Goal: Check status

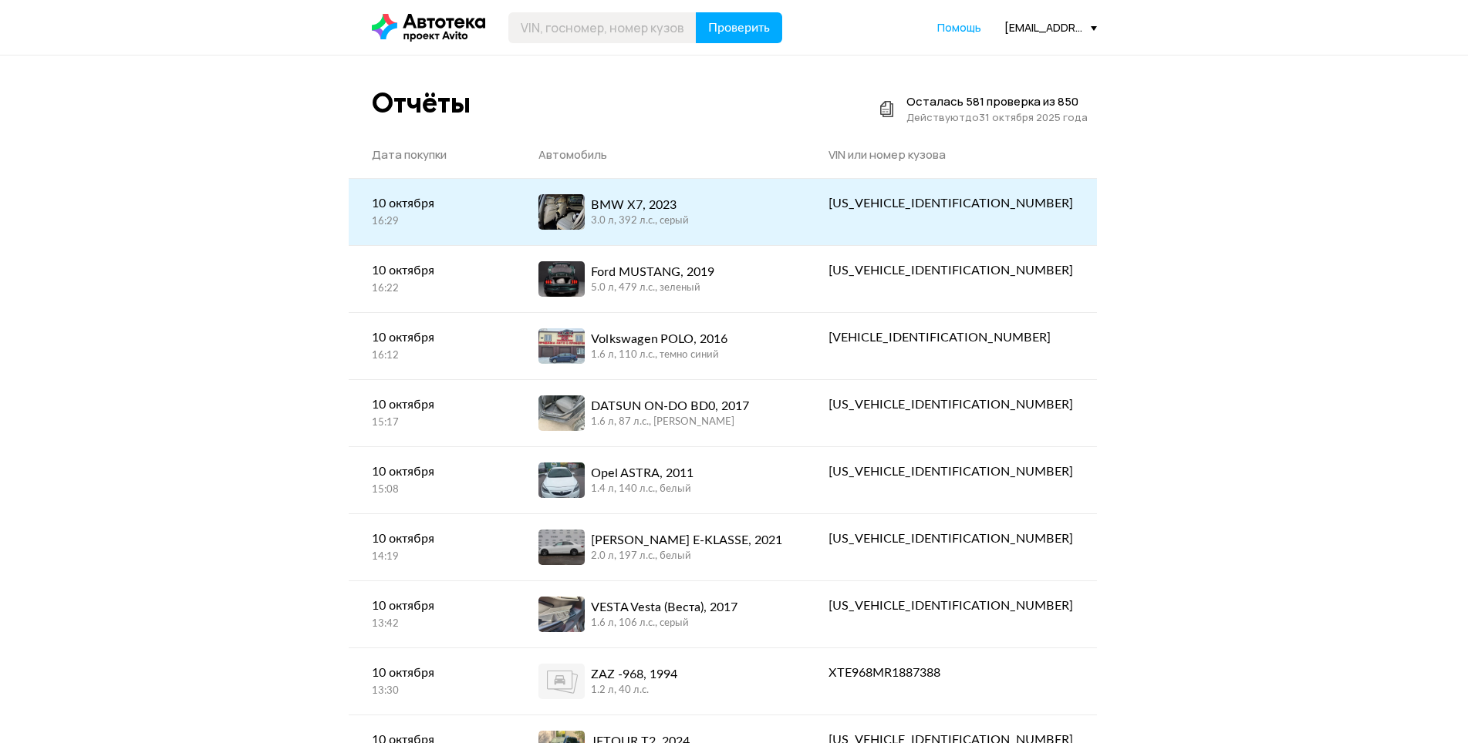
click at [745, 230] on div "BMW X7, 2023 3.0 л, 392 л.c., серый" at bounding box center [660, 211] width 244 height 35
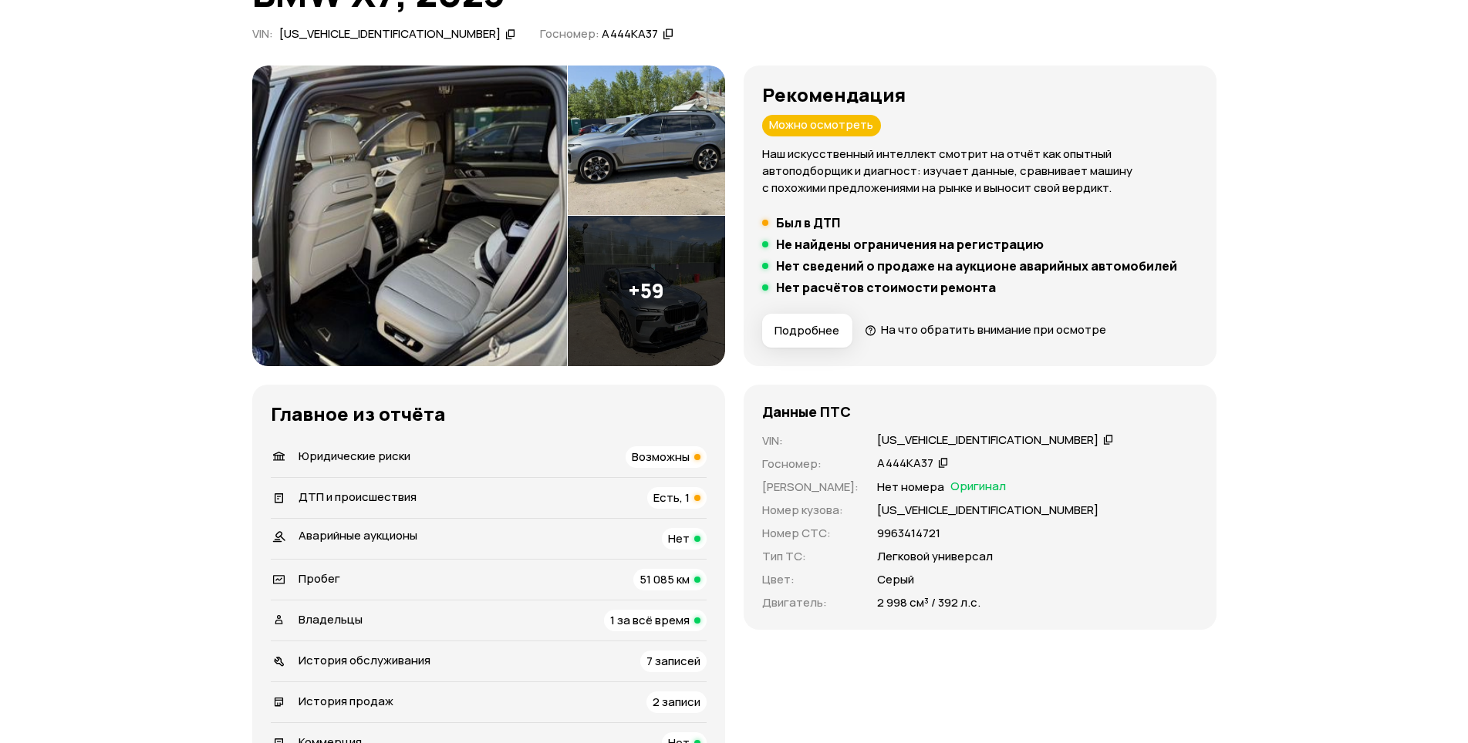
scroll to position [154, 0]
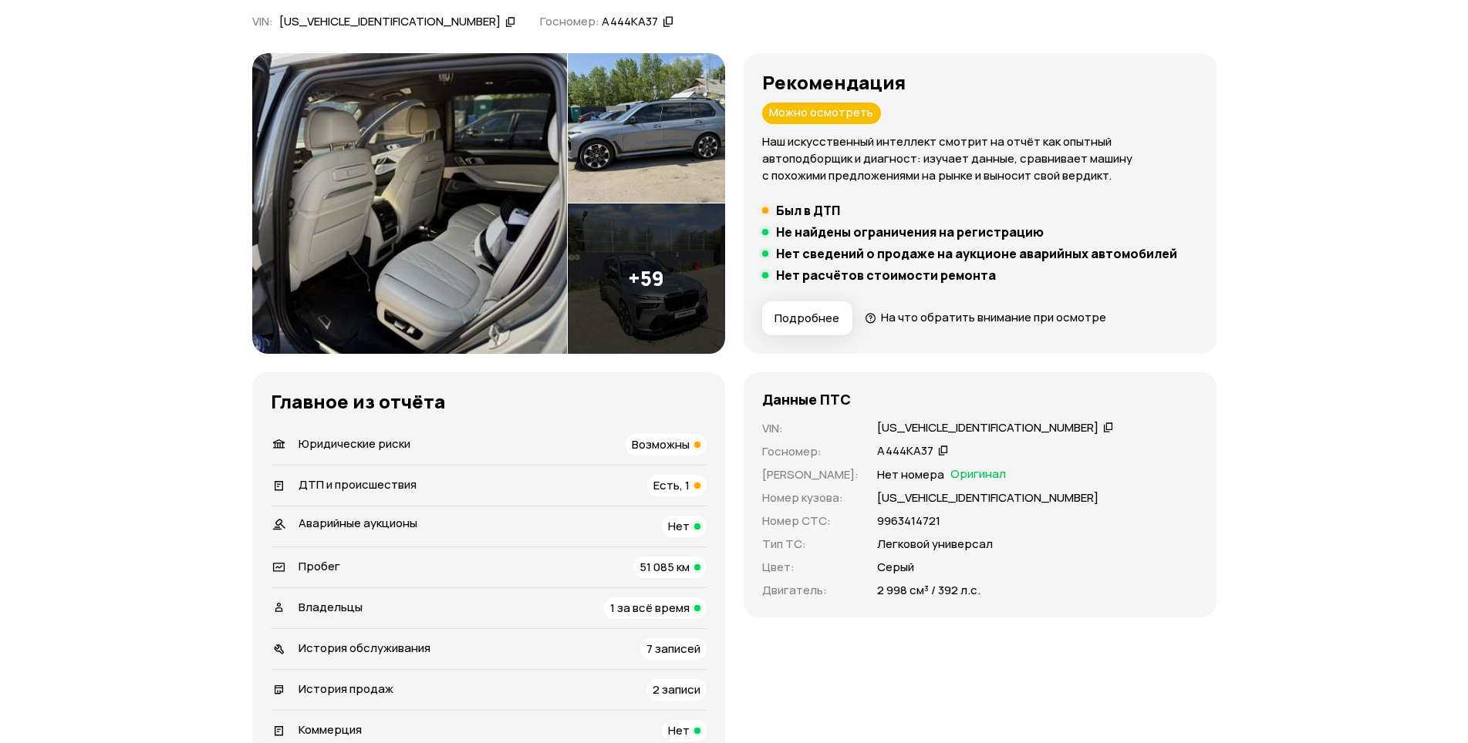
click at [378, 689] on span "История продаж" at bounding box center [345, 689] width 95 height 16
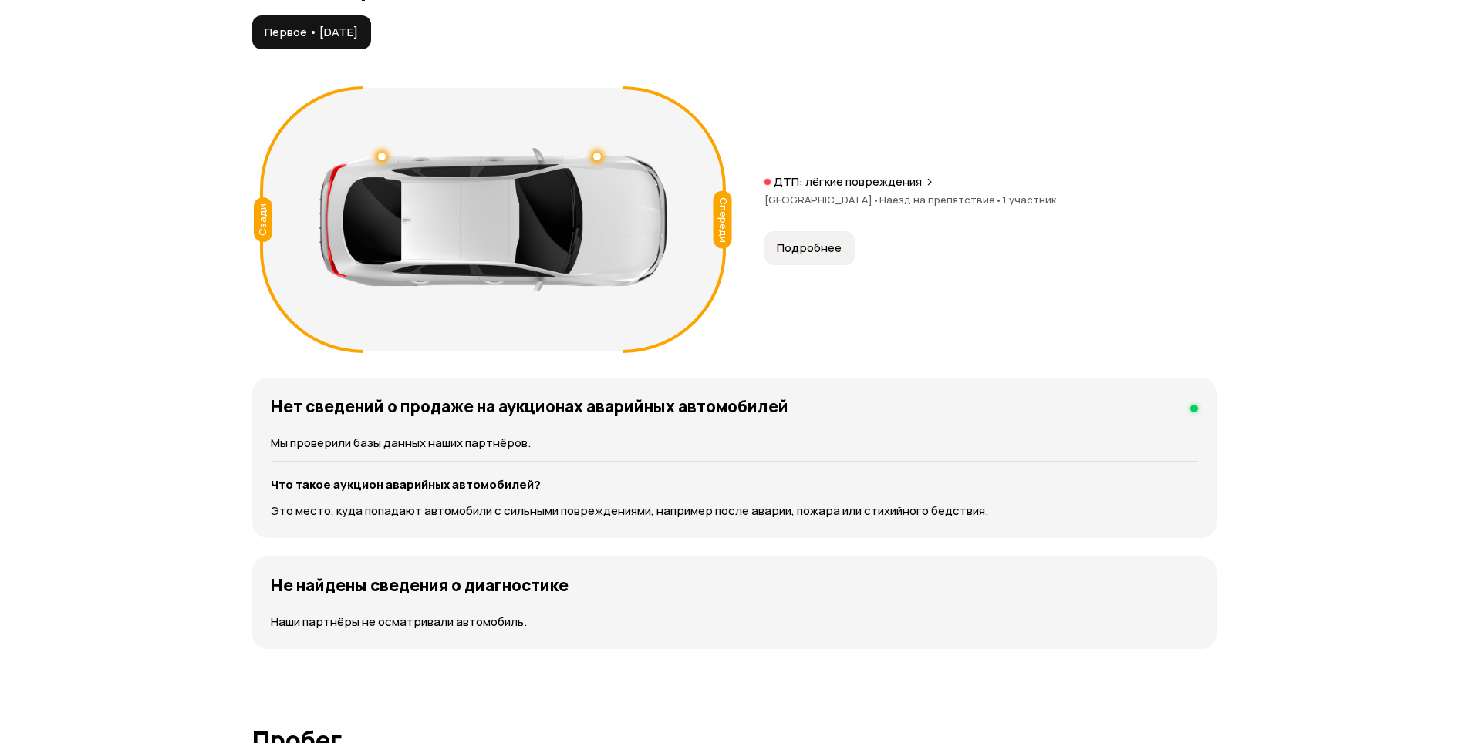
scroll to position [4228, 0]
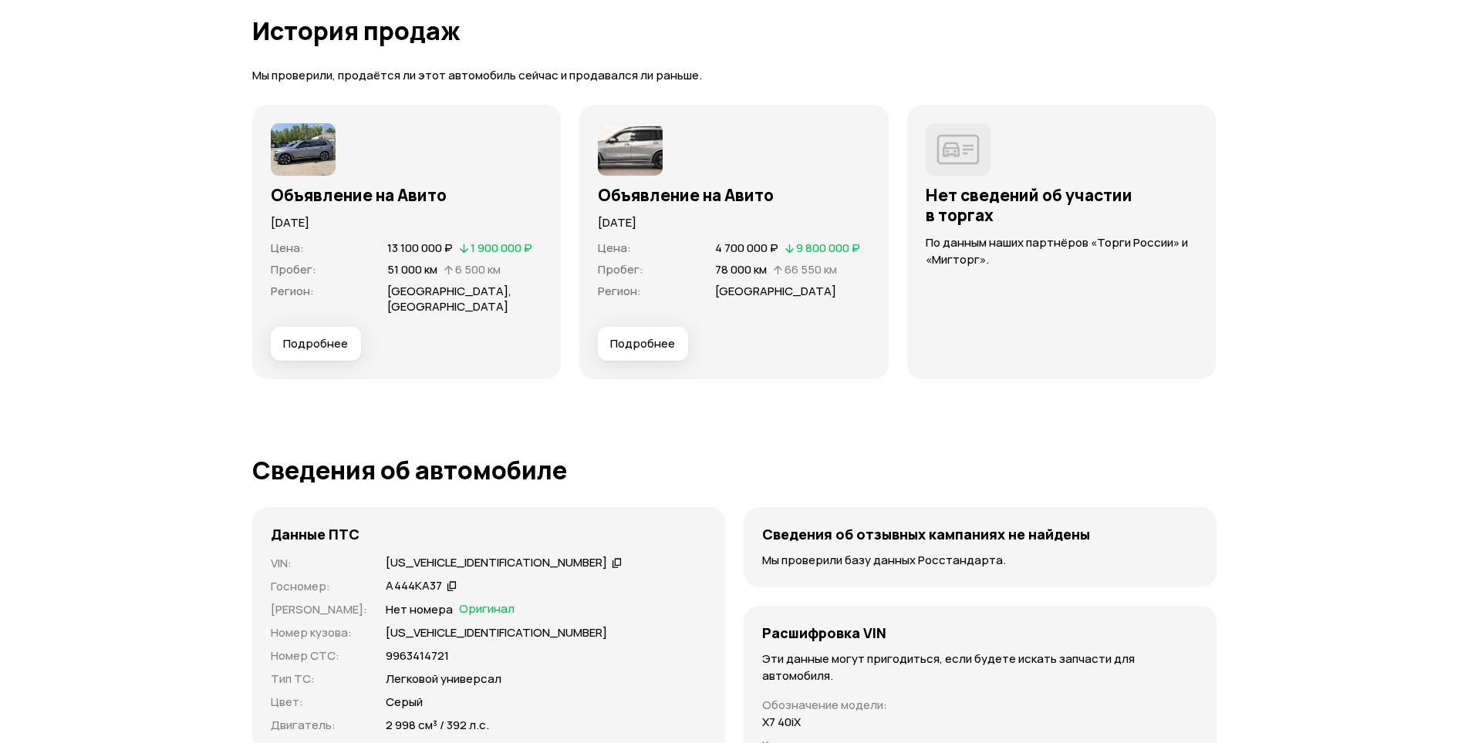
click at [638, 336] on span "Подробнее" at bounding box center [642, 343] width 65 height 15
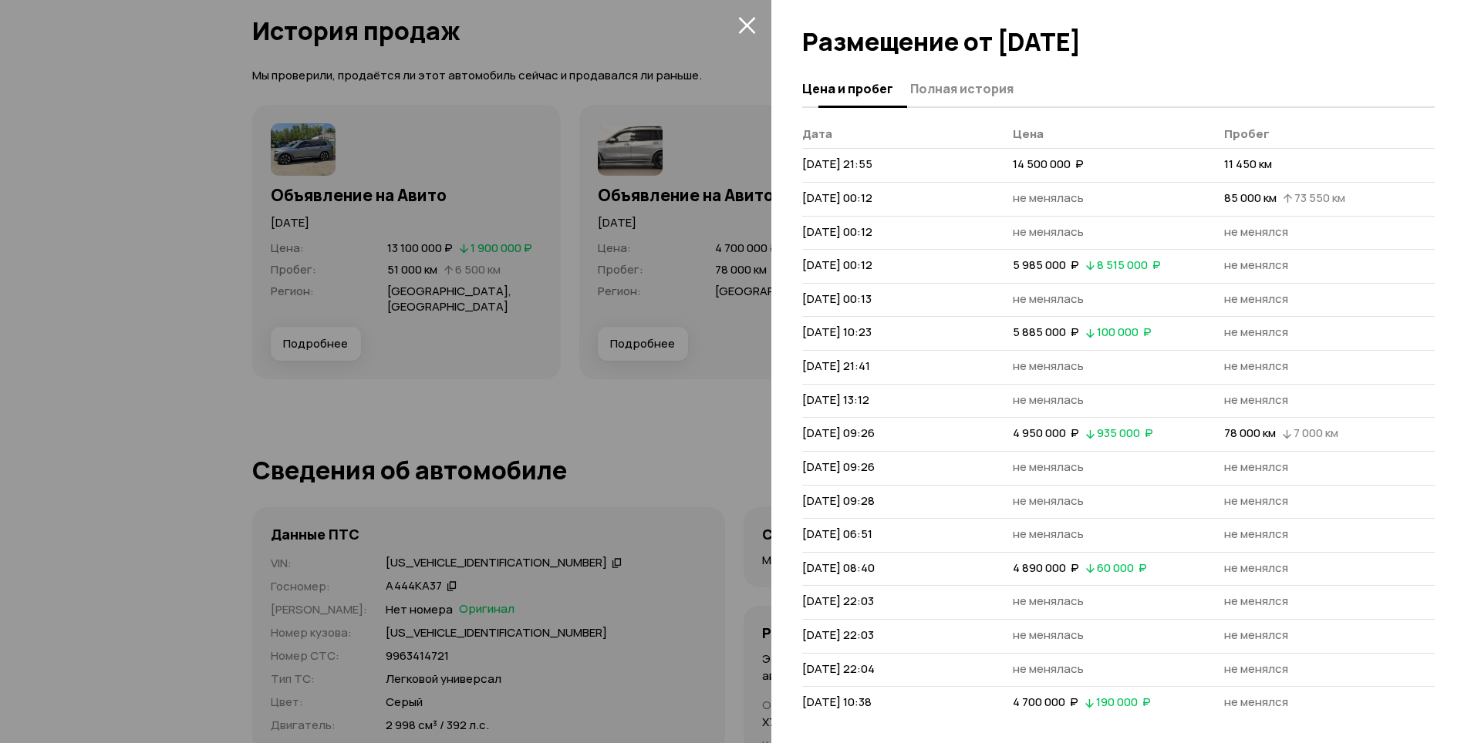
click at [925, 95] on span "Полная история" at bounding box center [961, 88] width 103 height 15
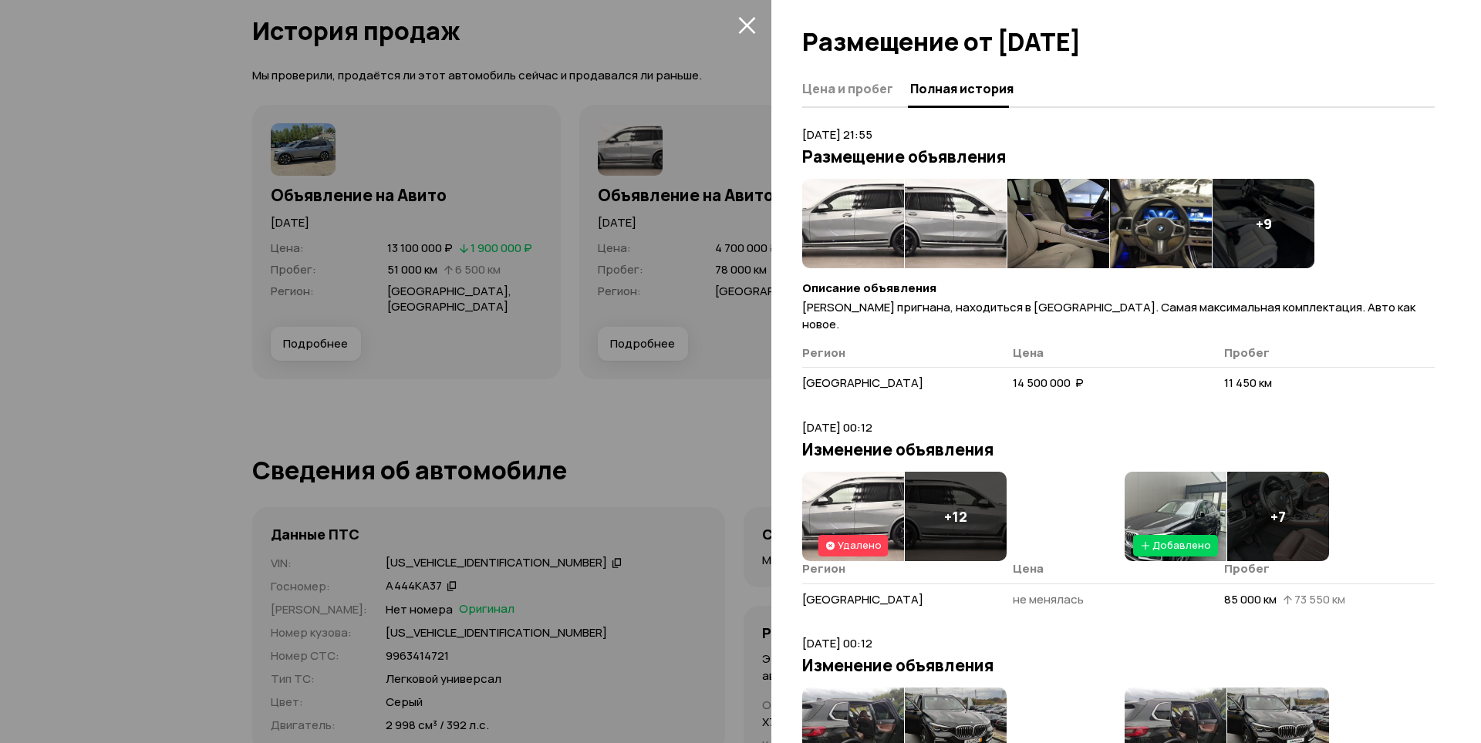
click at [843, 221] on img at bounding box center [853, 223] width 102 height 89
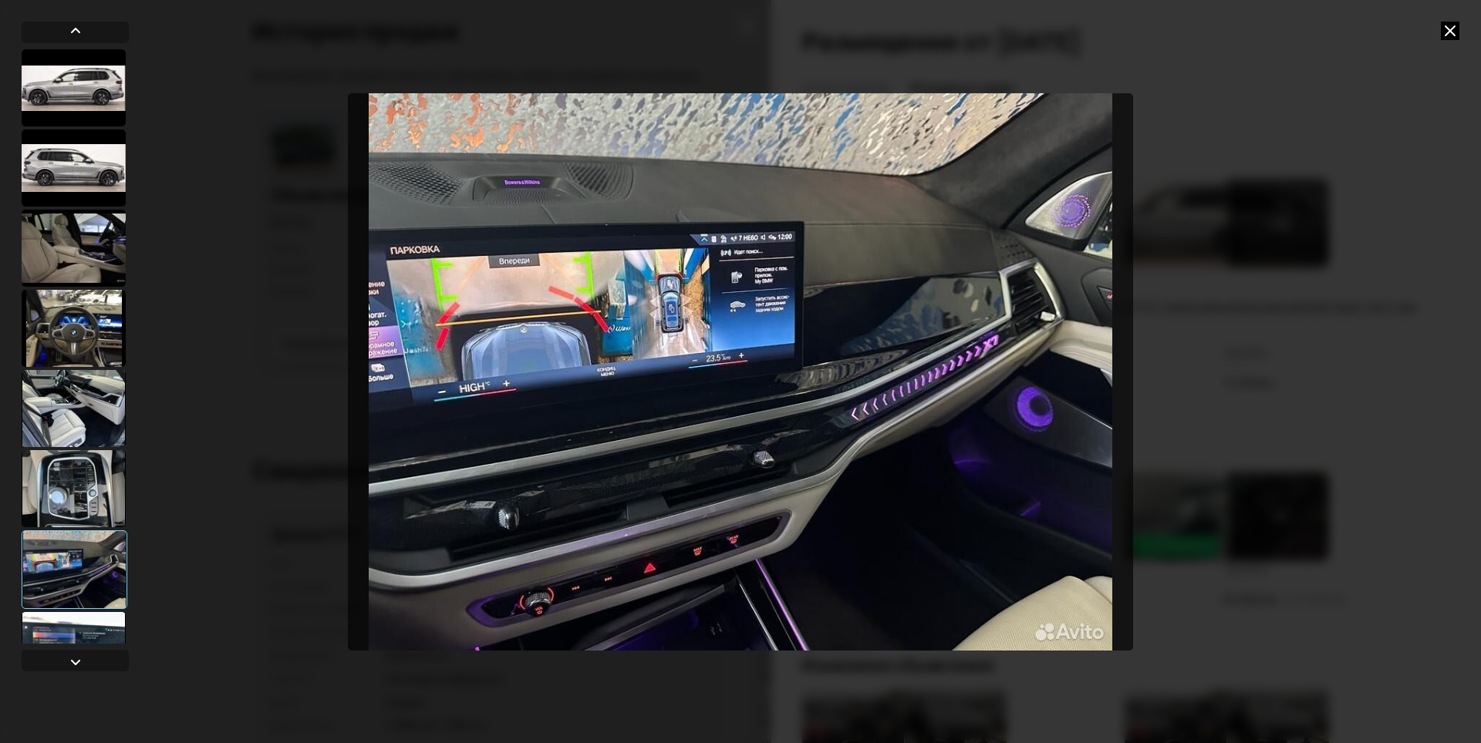
drag, startPoint x: 1452, startPoint y: 28, endPoint x: 1375, endPoint y: 39, distance: 78.0
click at [1452, 28] on icon at bounding box center [1450, 31] width 19 height 19
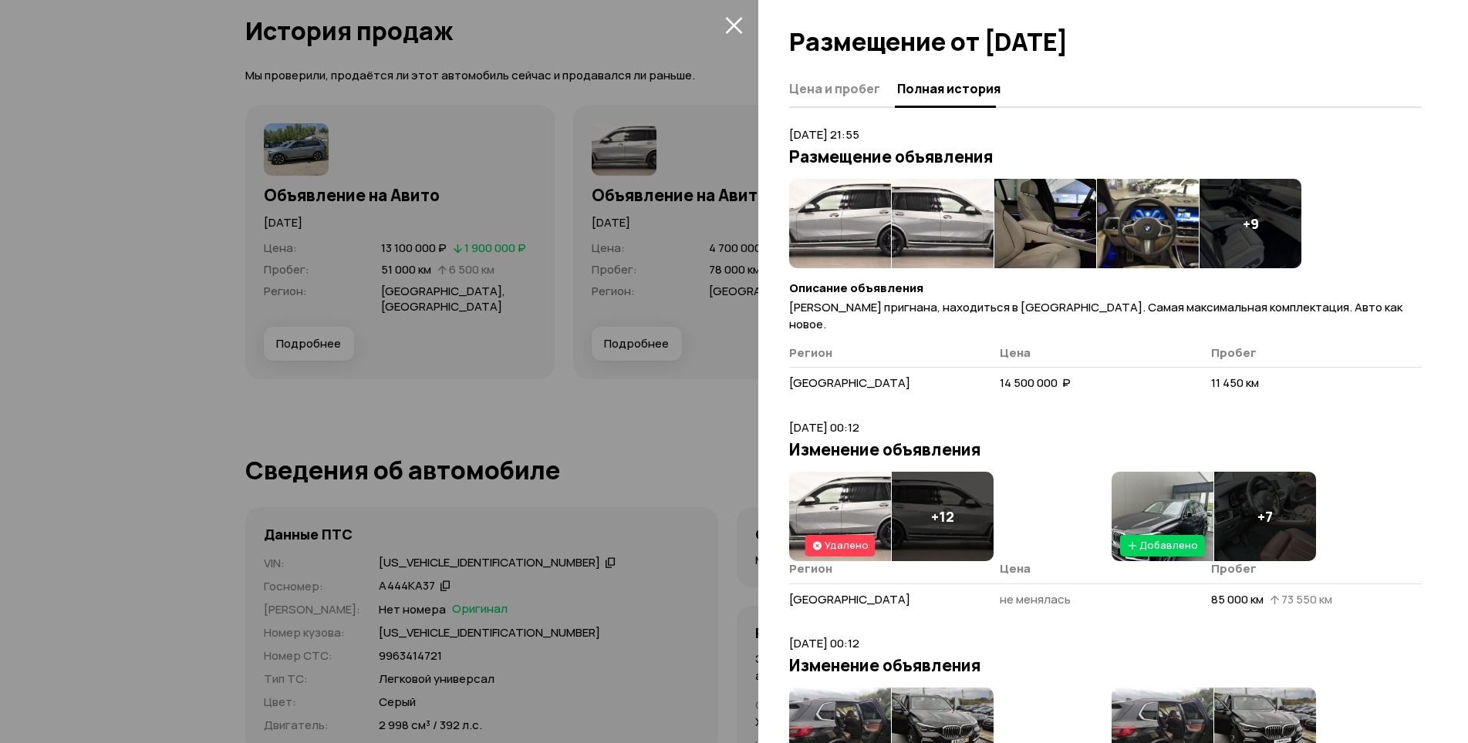
click at [733, 15] on button "закрыть" at bounding box center [733, 24] width 25 height 25
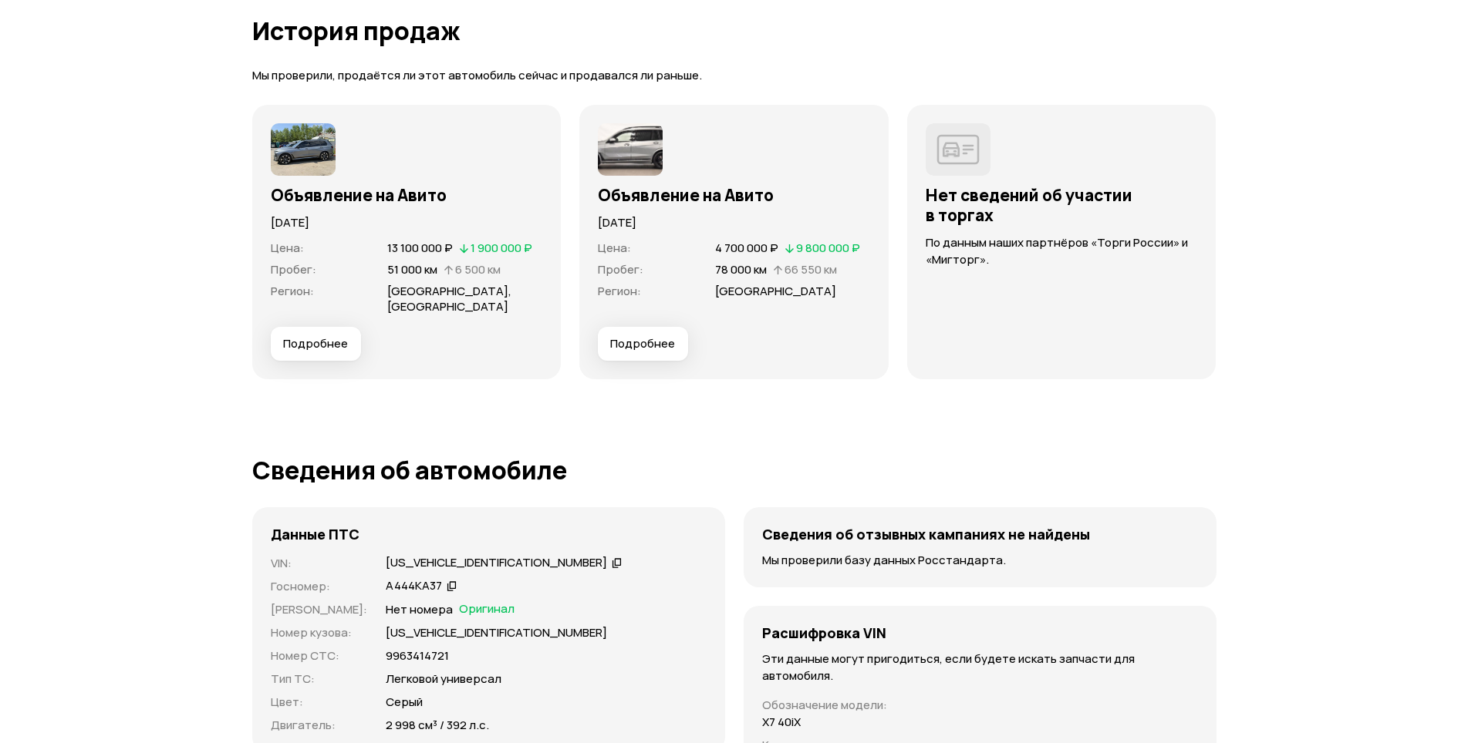
click at [286, 336] on span "Подробнее" at bounding box center [315, 343] width 65 height 15
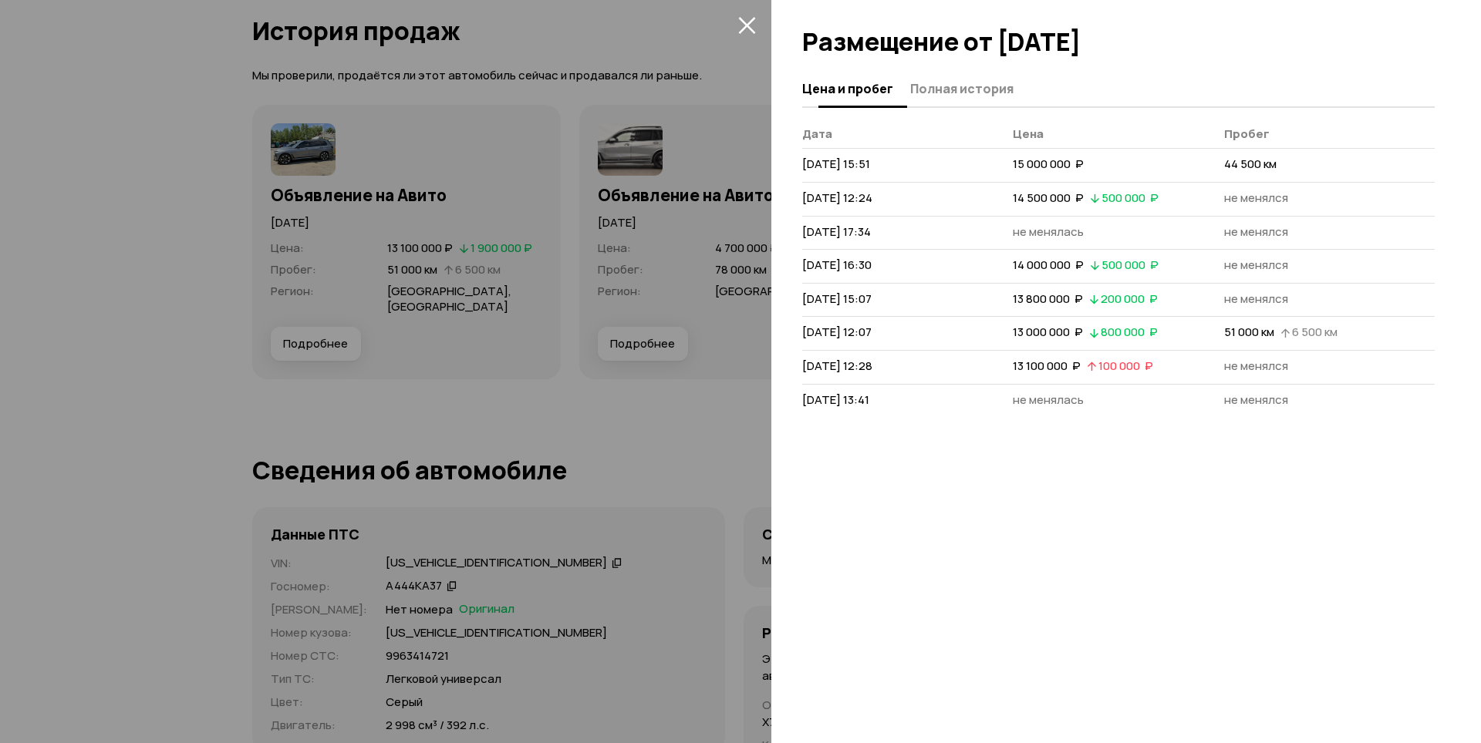
click at [945, 89] on span "Полная история" at bounding box center [961, 88] width 103 height 15
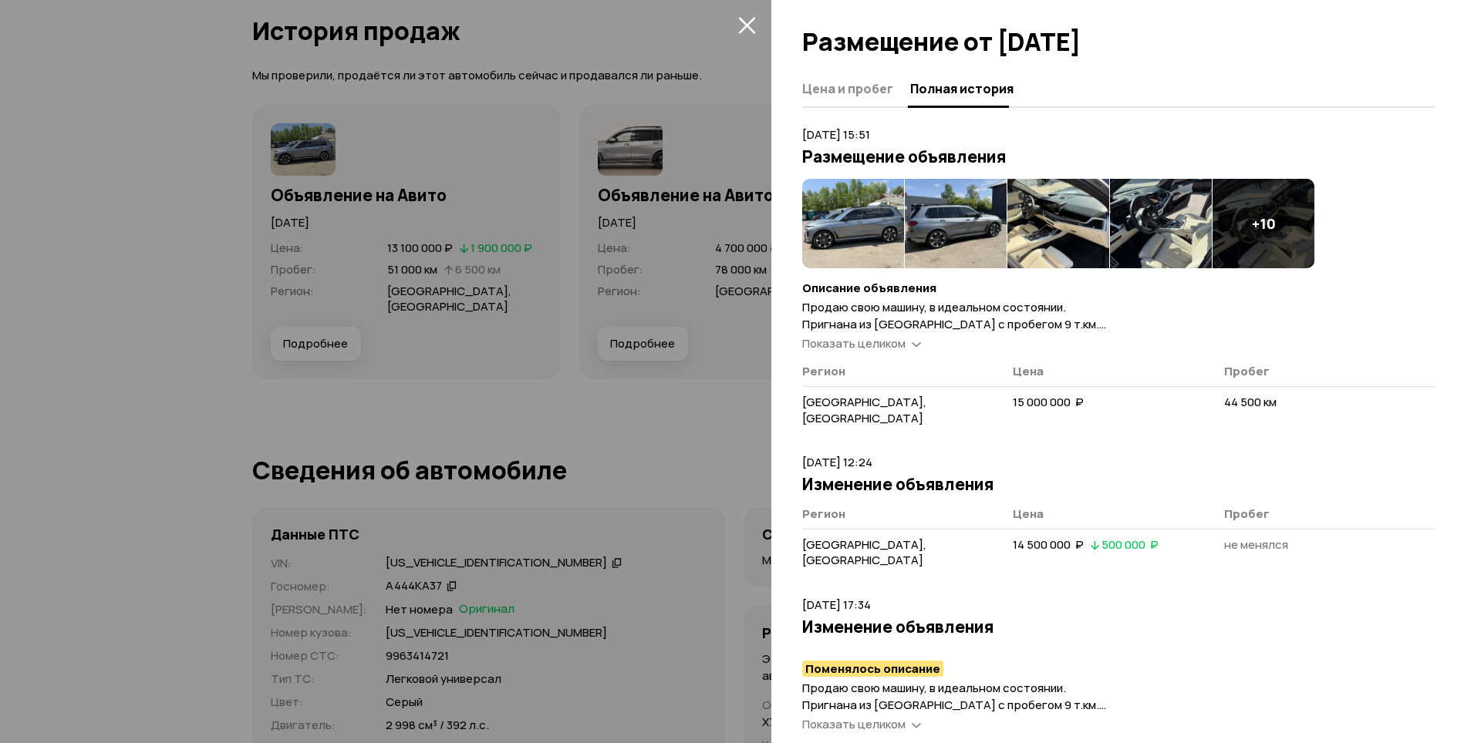
click at [871, 210] on img at bounding box center [853, 223] width 102 height 89
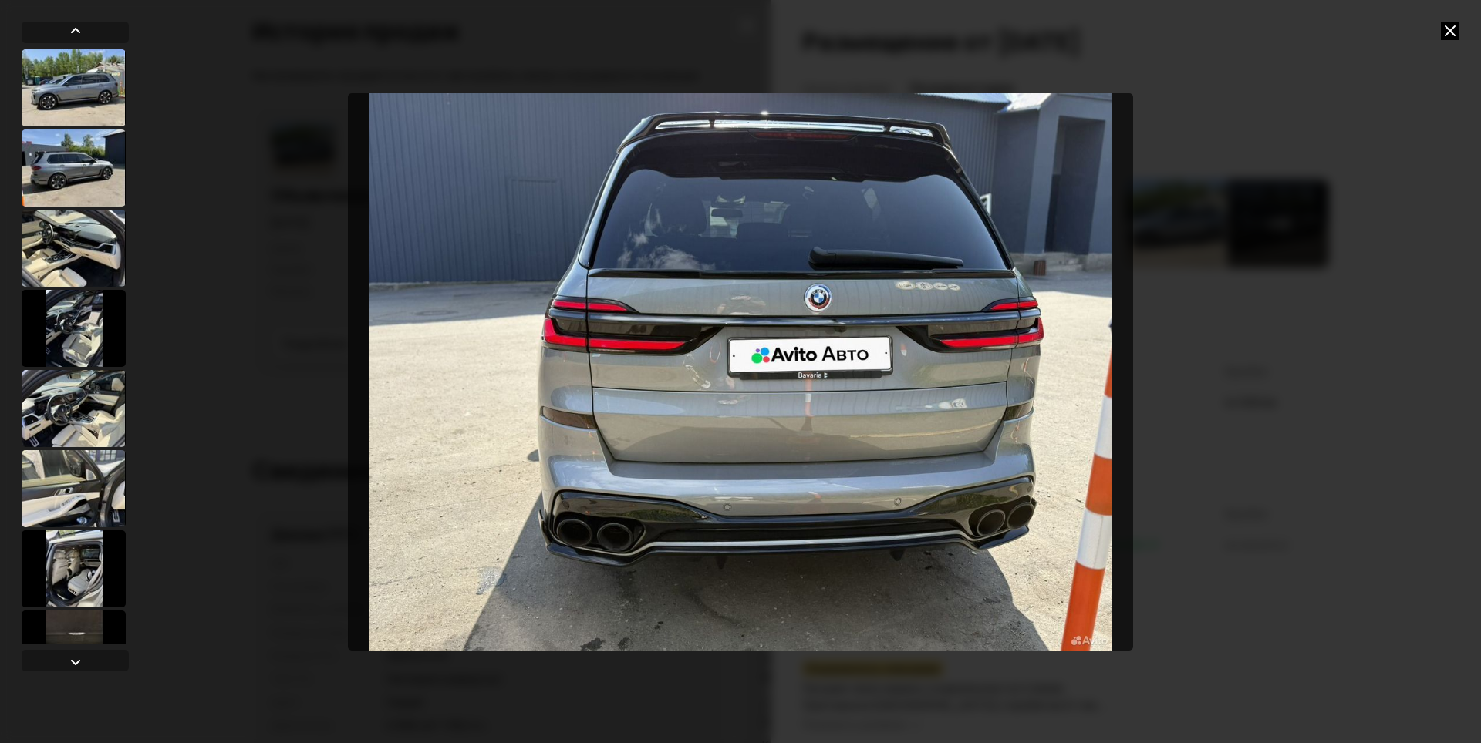
click at [1454, 29] on icon at bounding box center [1450, 31] width 19 height 19
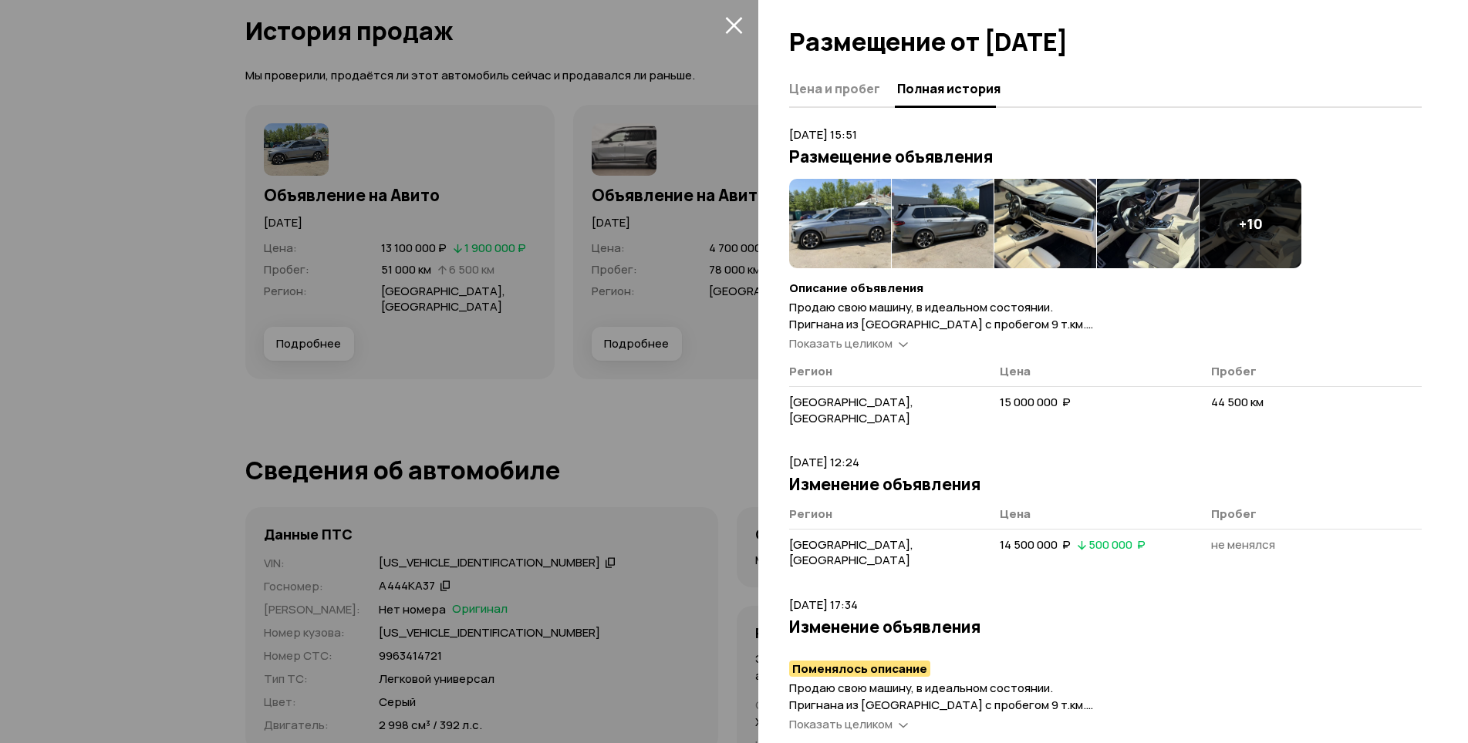
drag, startPoint x: 726, startPoint y: 22, endPoint x: 744, endPoint y: 37, distance: 24.1
click at [726, 22] on icon "закрыть" at bounding box center [734, 25] width 18 height 18
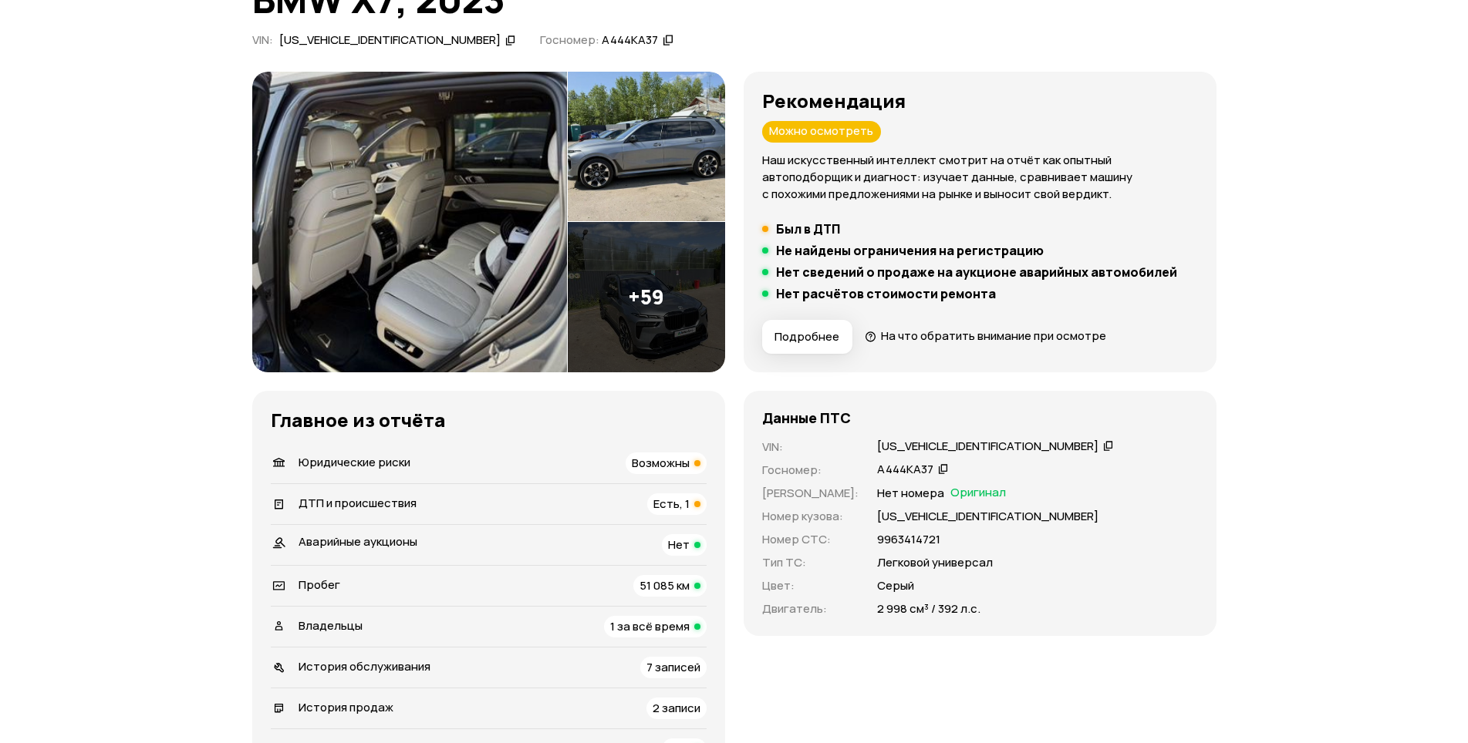
scroll to position [0, 0]
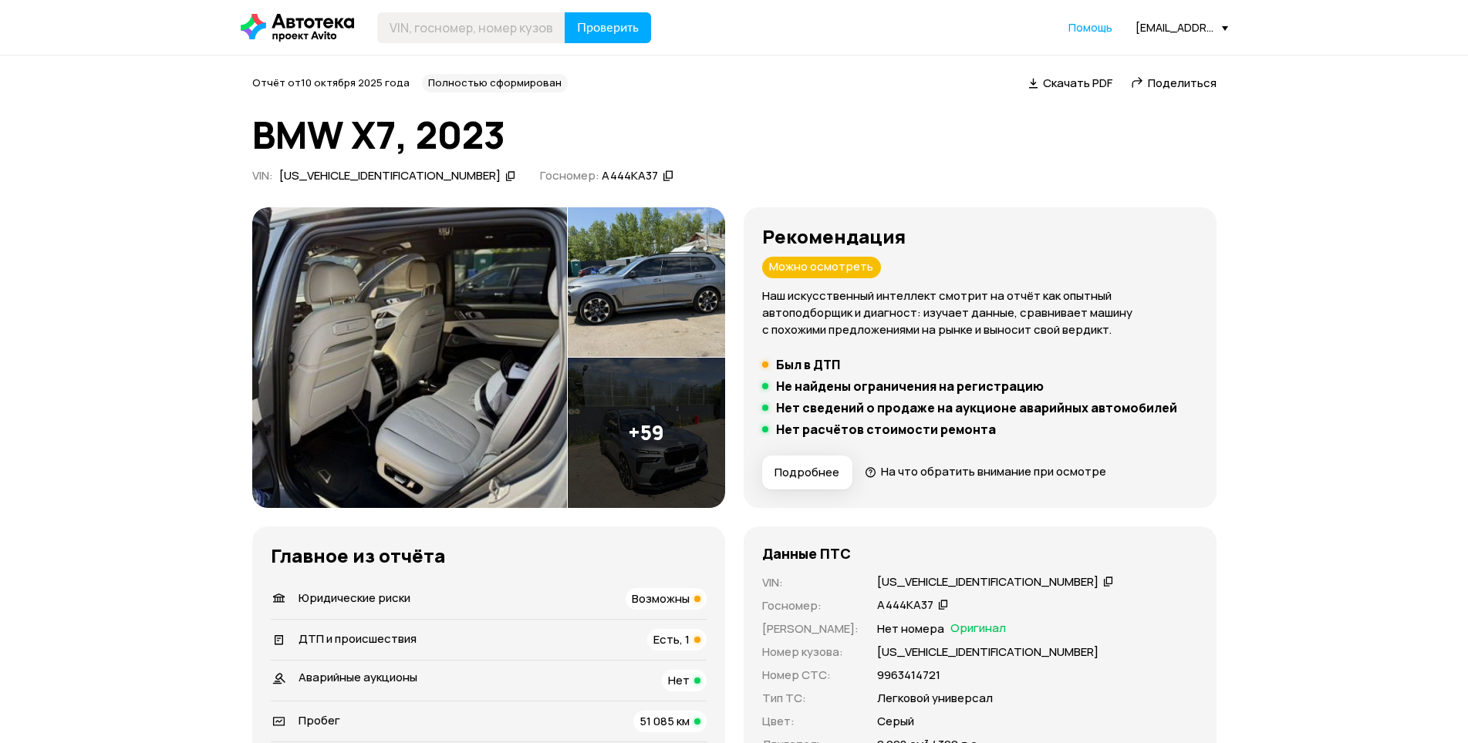
click at [1161, 28] on div "[EMAIL_ADDRESS][DOMAIN_NAME]" at bounding box center [1181, 27] width 93 height 15
click at [1117, 49] on span "Отчёты" at bounding box center [1113, 54] width 52 height 19
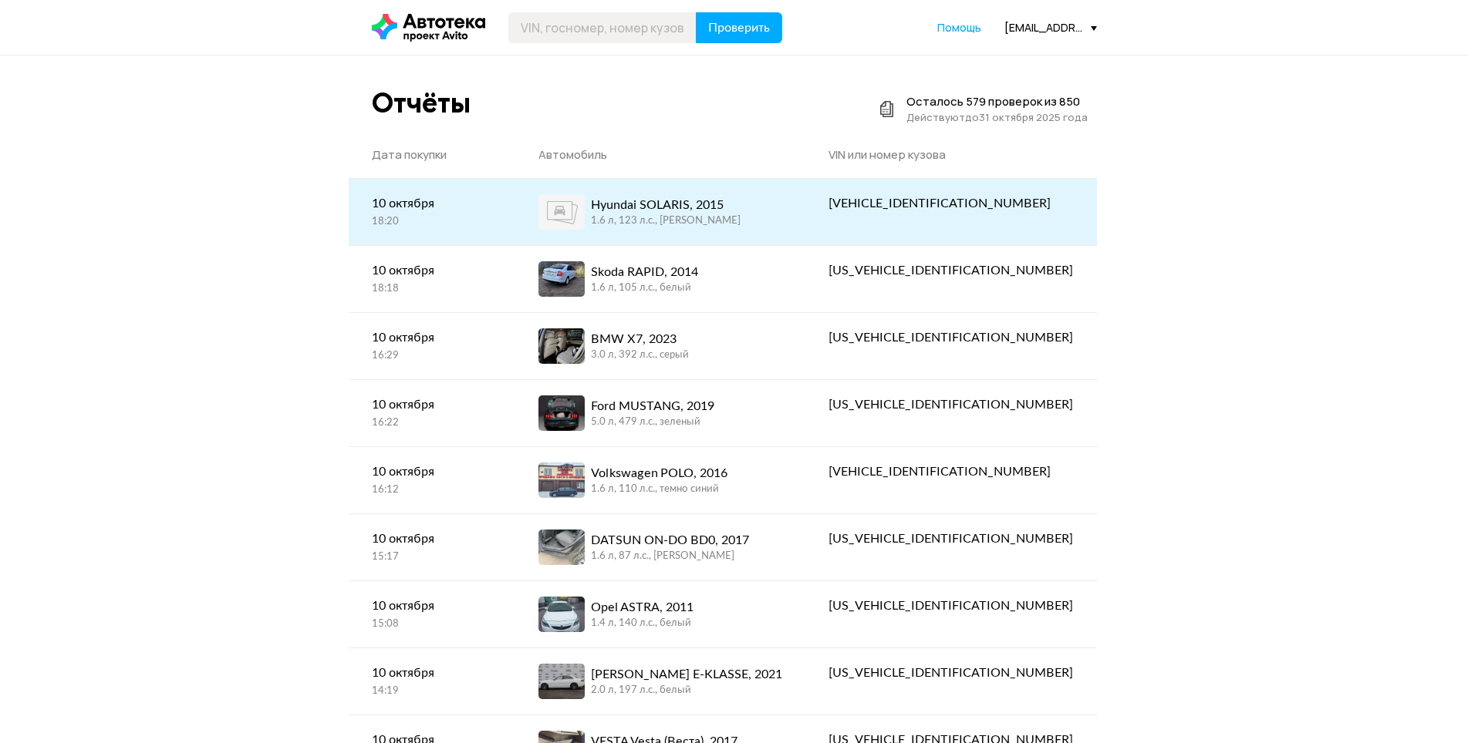
click at [746, 231] on link "Hyundai SOLARIS, 2015 1.6 л, 123 л.c., [PERSON_NAME]" at bounding box center [660, 212] width 290 height 66
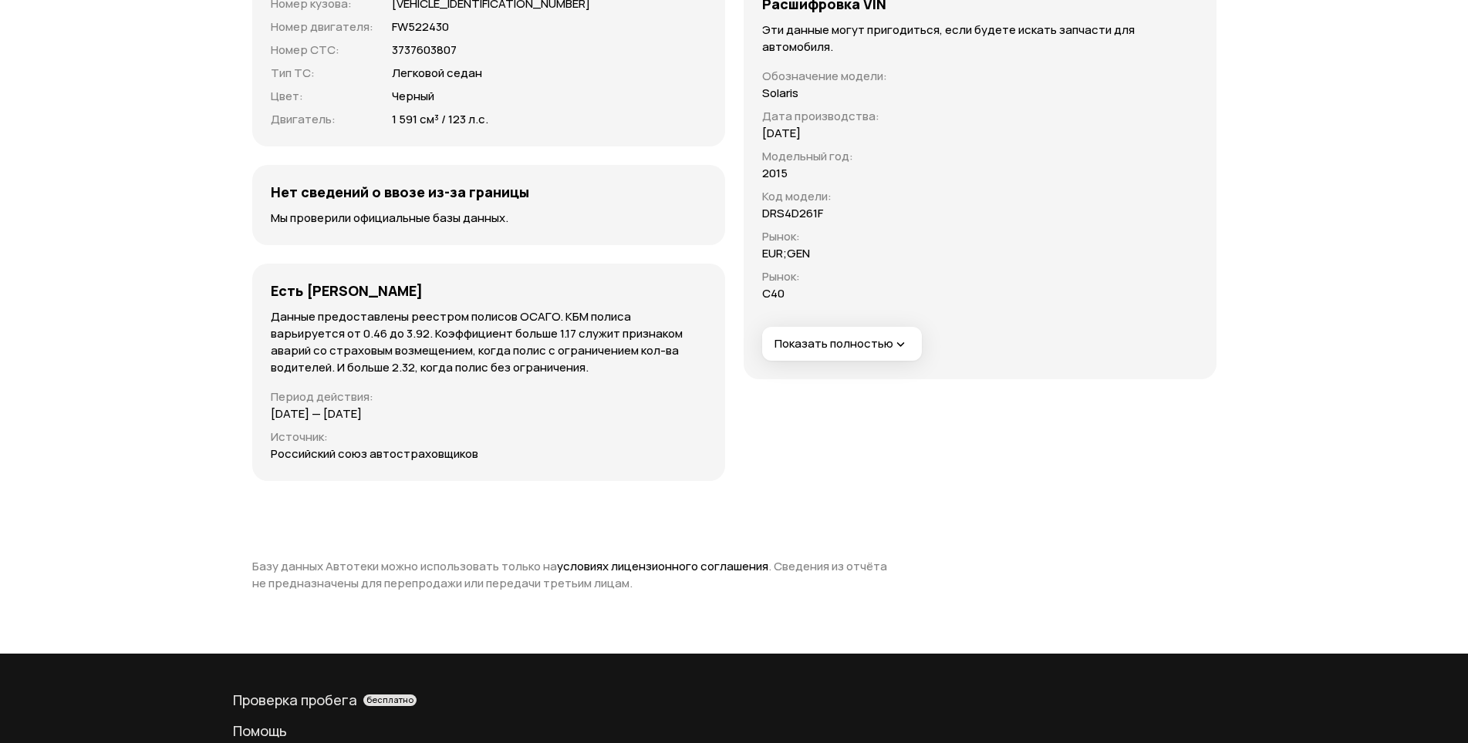
scroll to position [4550, 0]
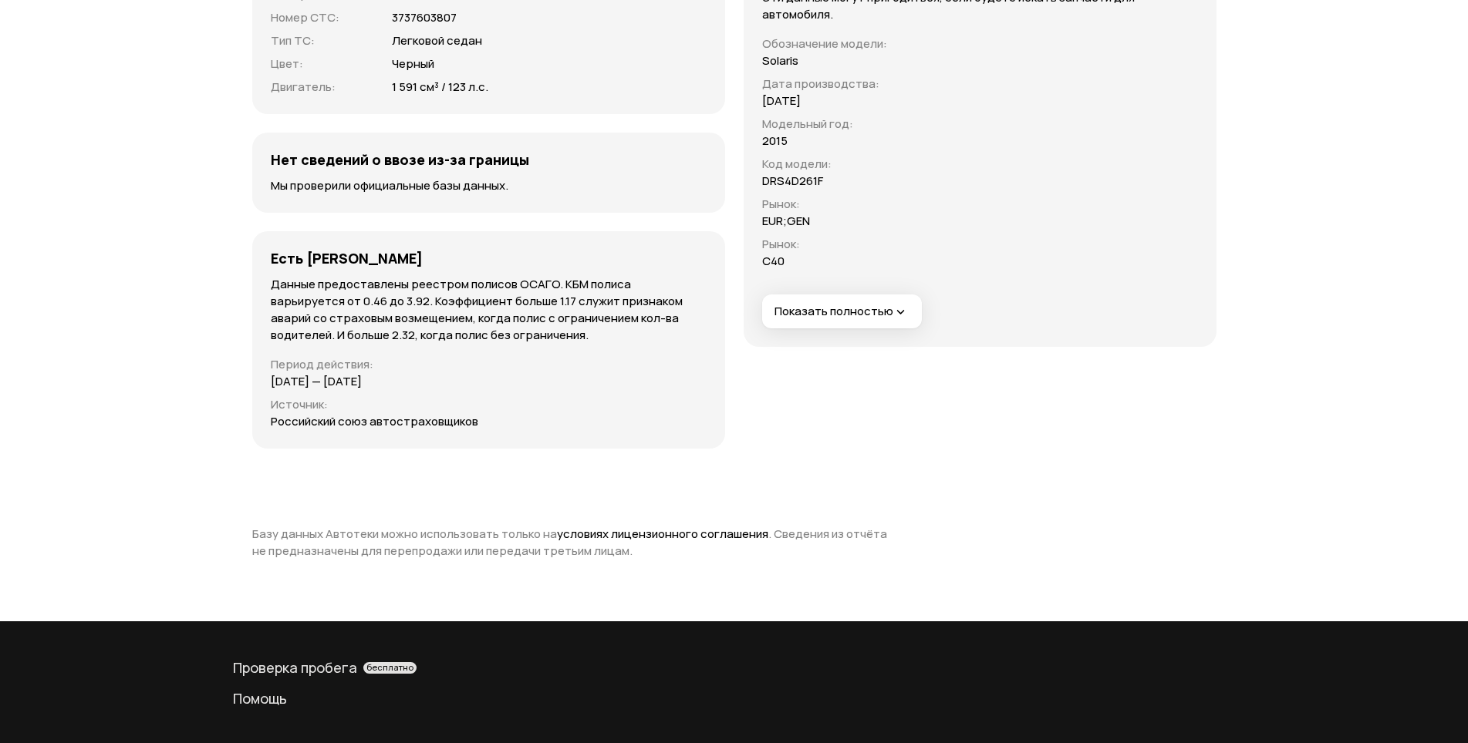
click at [799, 299] on button "Показать полностью" at bounding box center [842, 312] width 160 height 34
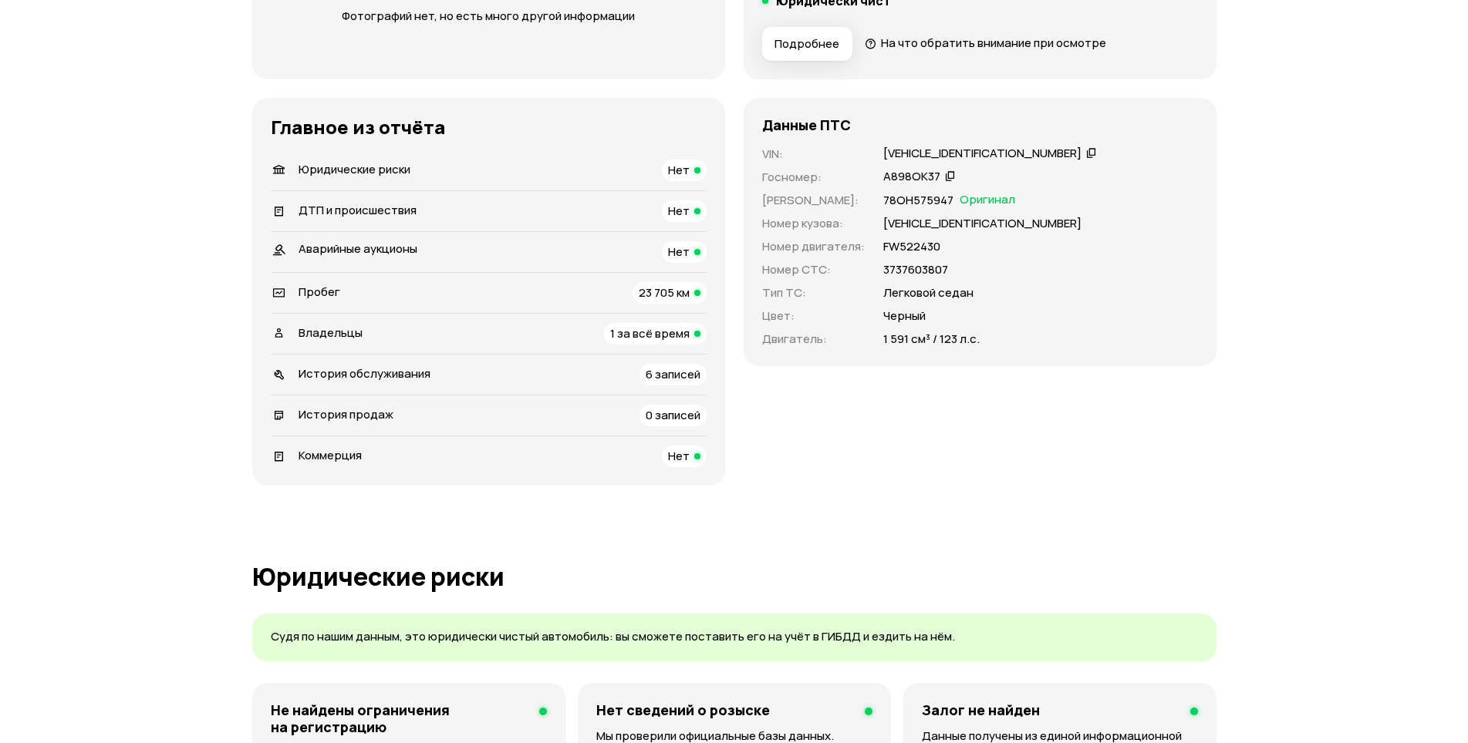
scroll to position [0, 0]
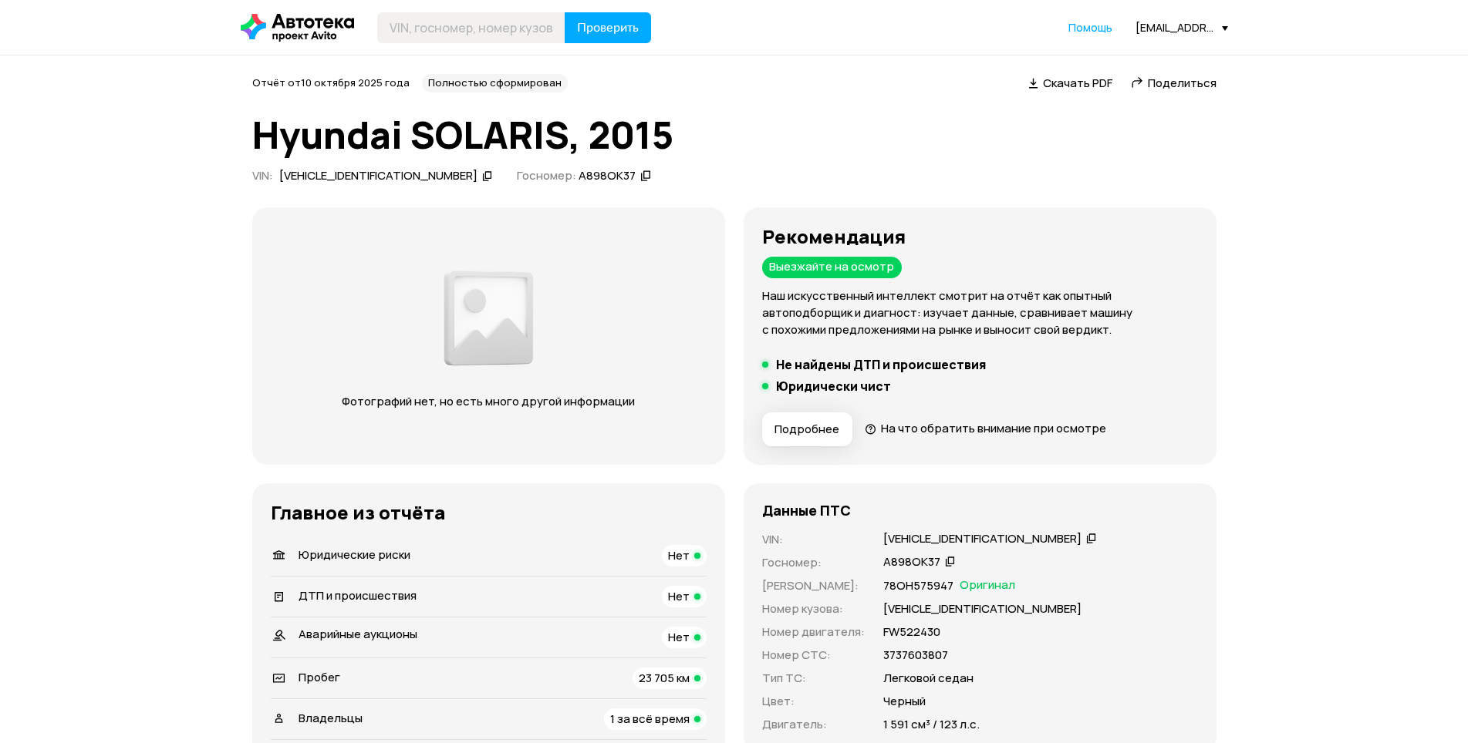
click at [1161, 31] on div "[EMAIL_ADDRESS][DOMAIN_NAME]" at bounding box center [1181, 27] width 93 height 15
click at [1126, 52] on span "Отчёты" at bounding box center [1113, 54] width 52 height 19
